Goal: Navigation & Orientation: Find specific page/section

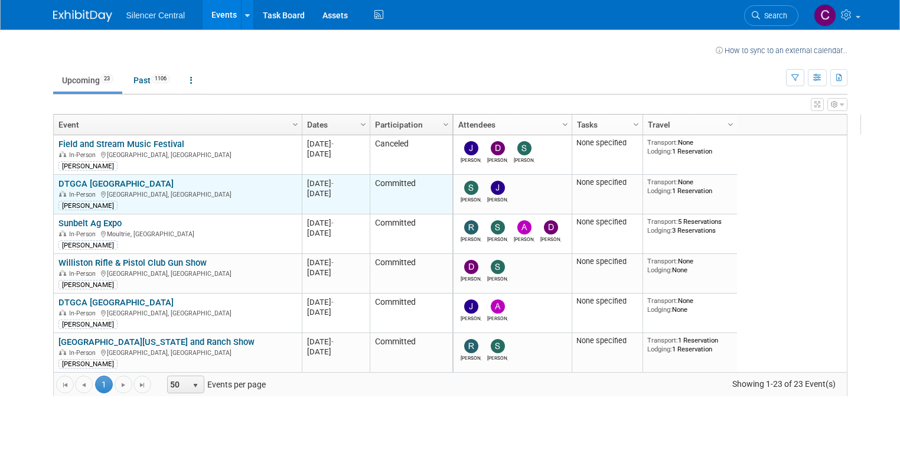
click at [100, 181] on link "DTGCA [GEOGRAPHIC_DATA]" at bounding box center [115, 183] width 115 height 11
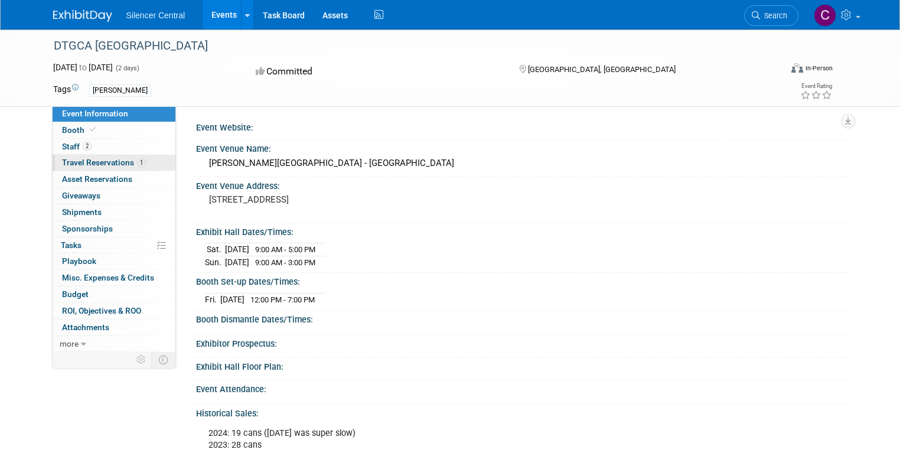
click at [87, 163] on span "Travel Reservations 1" at bounding box center [104, 162] width 84 height 9
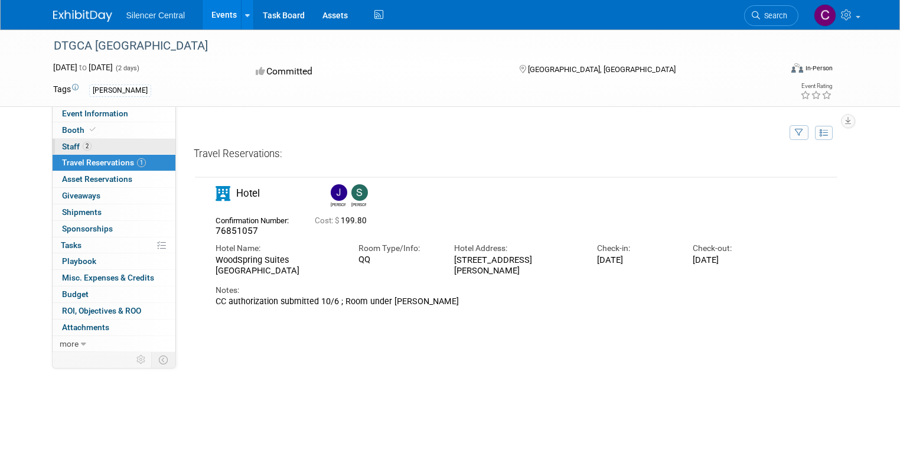
click at [83, 150] on span "2" at bounding box center [87, 146] width 9 height 9
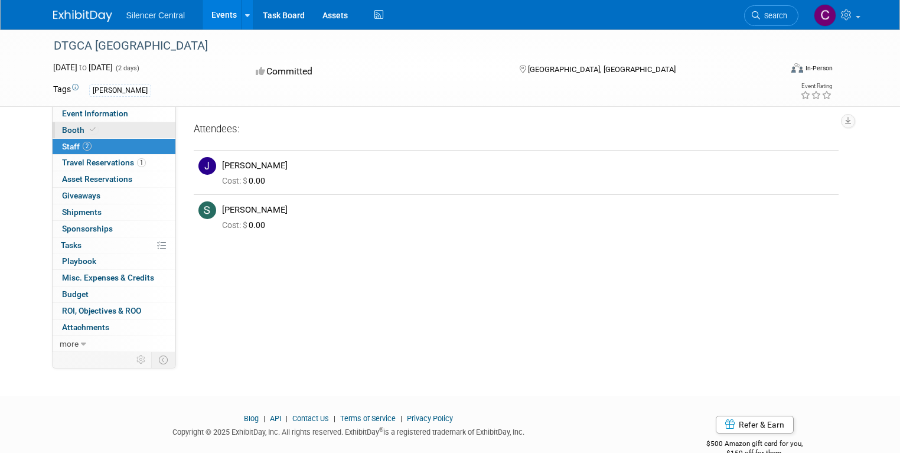
click at [73, 130] on span "Booth" at bounding box center [80, 129] width 36 height 9
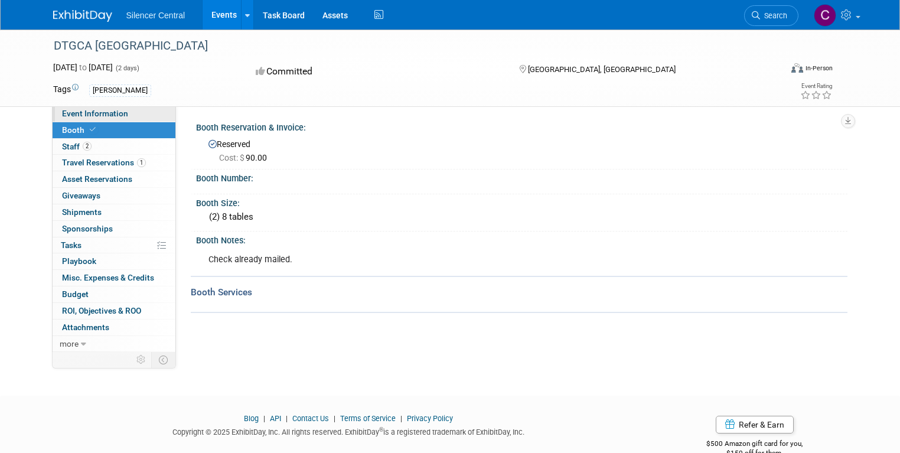
click at [91, 116] on span "Event Information" at bounding box center [95, 113] width 66 height 9
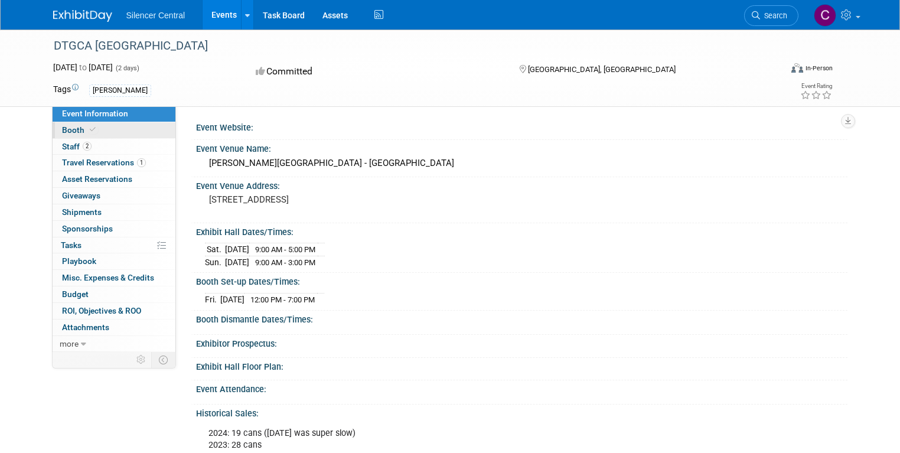
click at [88, 135] on link "Booth" at bounding box center [114, 130] width 123 height 16
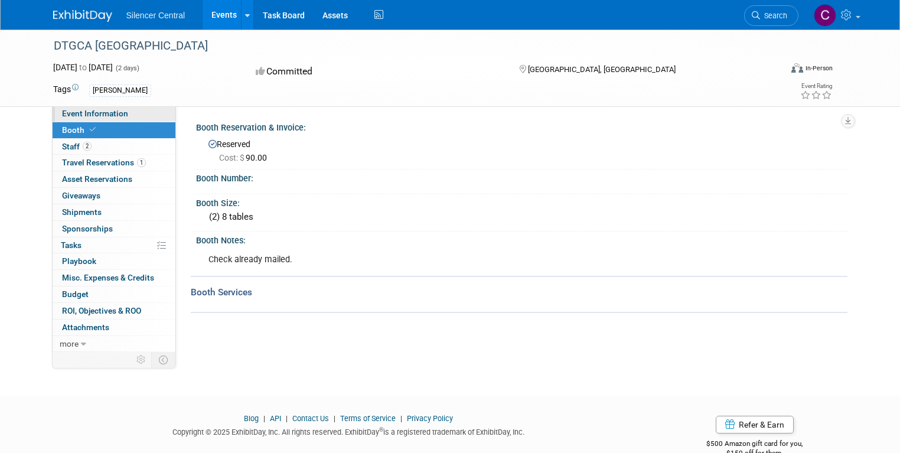
click at [119, 120] on link "Event Information" at bounding box center [114, 114] width 123 height 16
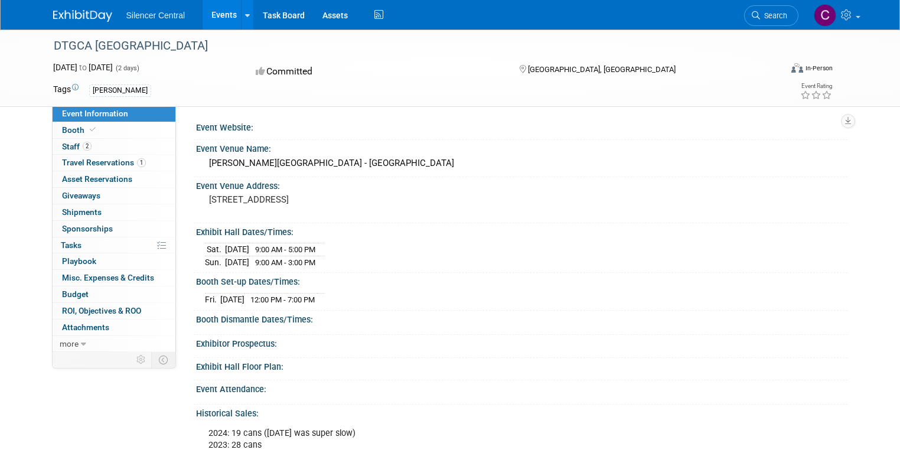
click at [212, 14] on link "Events" at bounding box center [224, 15] width 43 height 30
